Goal: Information Seeking & Learning: Learn about a topic

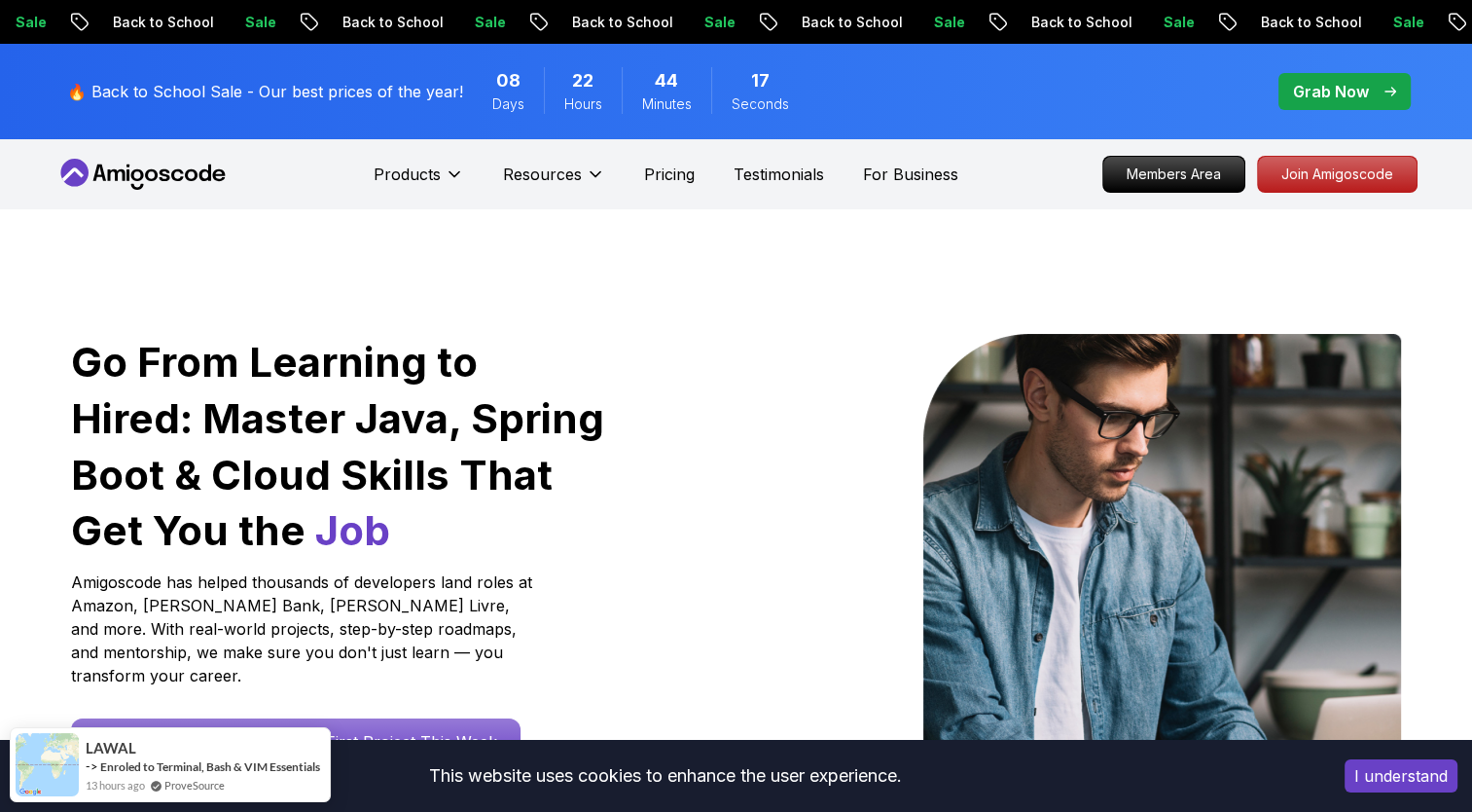
click at [1403, 784] on button "I understand" at bounding box center [1401, 775] width 113 height 33
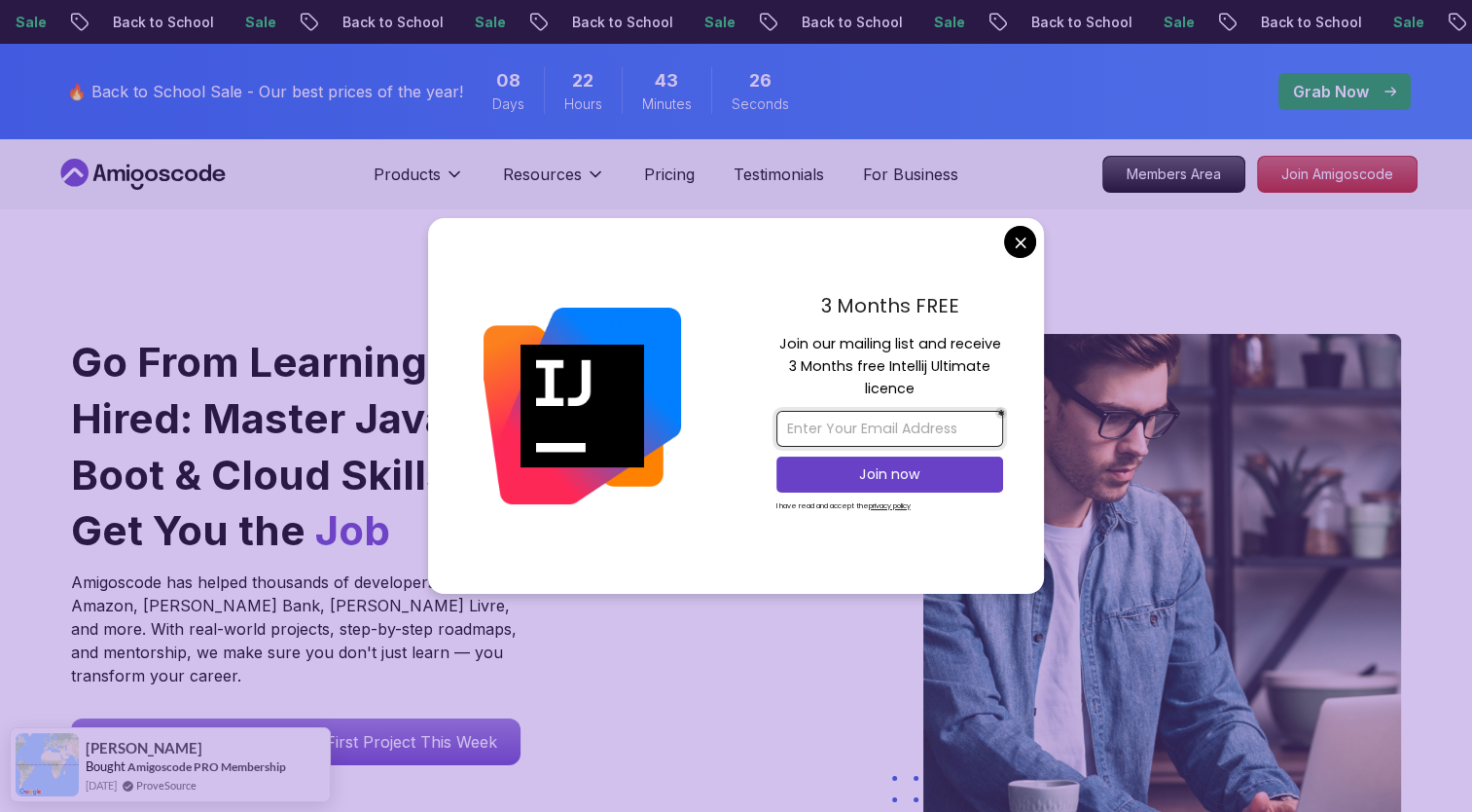
drag, startPoint x: 895, startPoint y: 429, endPoint x: 903, endPoint y: 422, distance: 10.3
click at [895, 429] on input "email" at bounding box center [890, 429] width 227 height 36
click at [867, 424] on input "[EMAIL_ADDRESS][DOMAIN_NAME]" at bounding box center [890, 429] width 227 height 36
type input "[EMAIL_ADDRESS][DOMAIN_NAME]"
click at [886, 472] on p "Join now" at bounding box center [890, 473] width 184 height 19
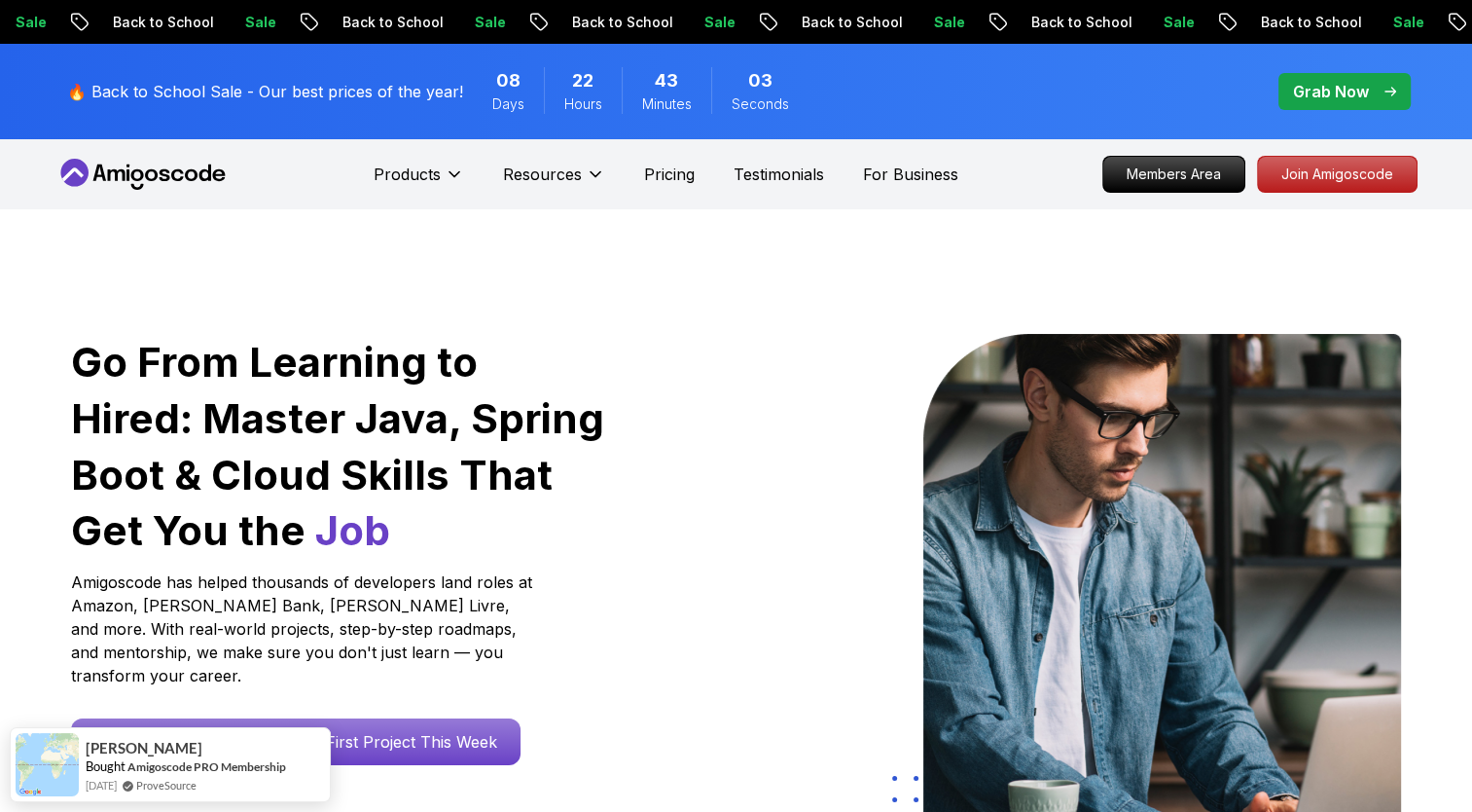
click at [669, 176] on p "Pricing" at bounding box center [669, 174] width 51 height 23
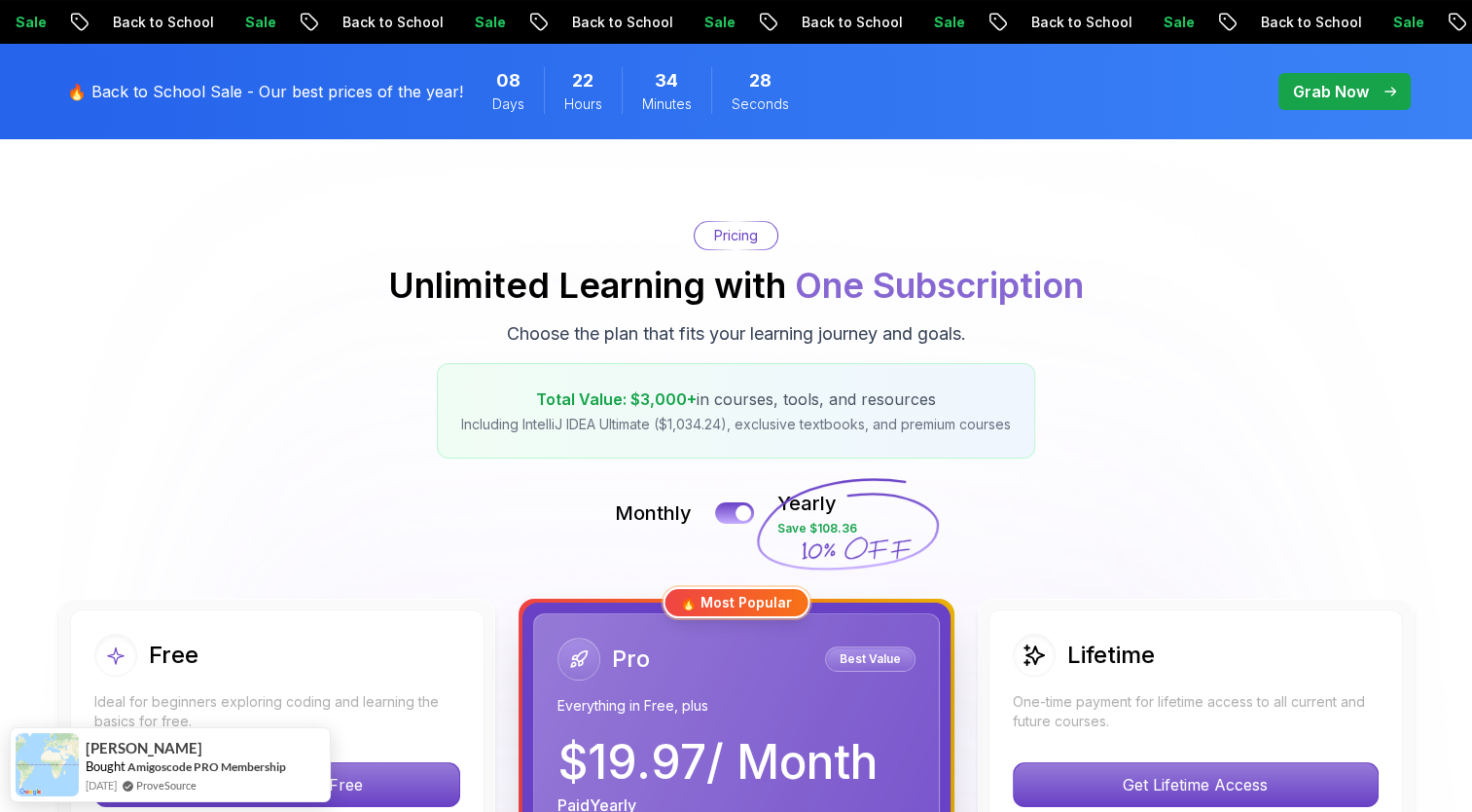
scroll to position [97, 0]
